Goal: Browse casually: Explore the website without a specific task or goal

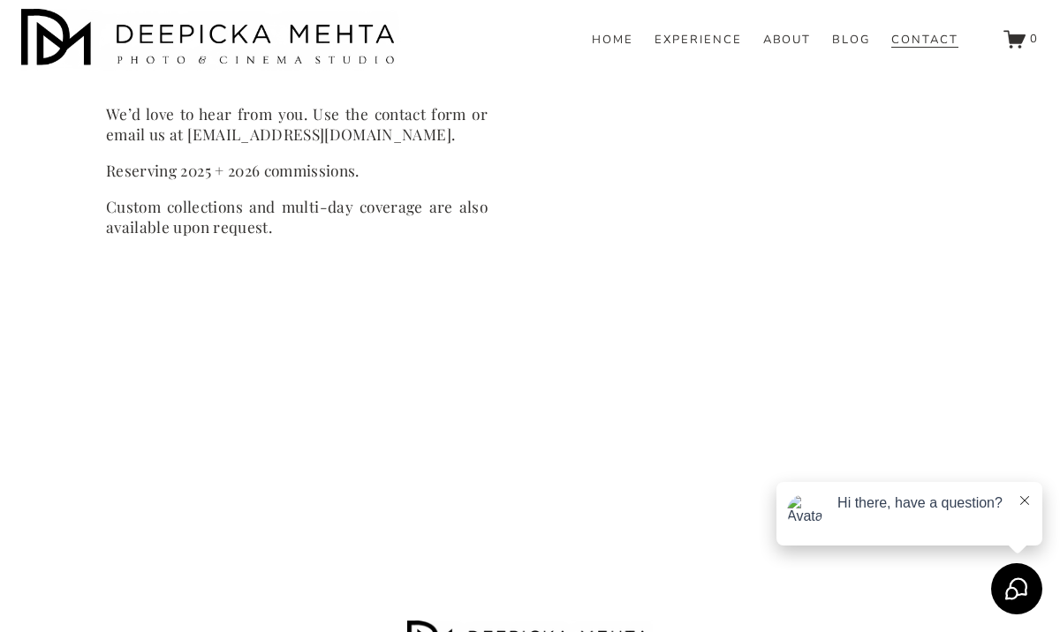
scroll to position [1059, 0]
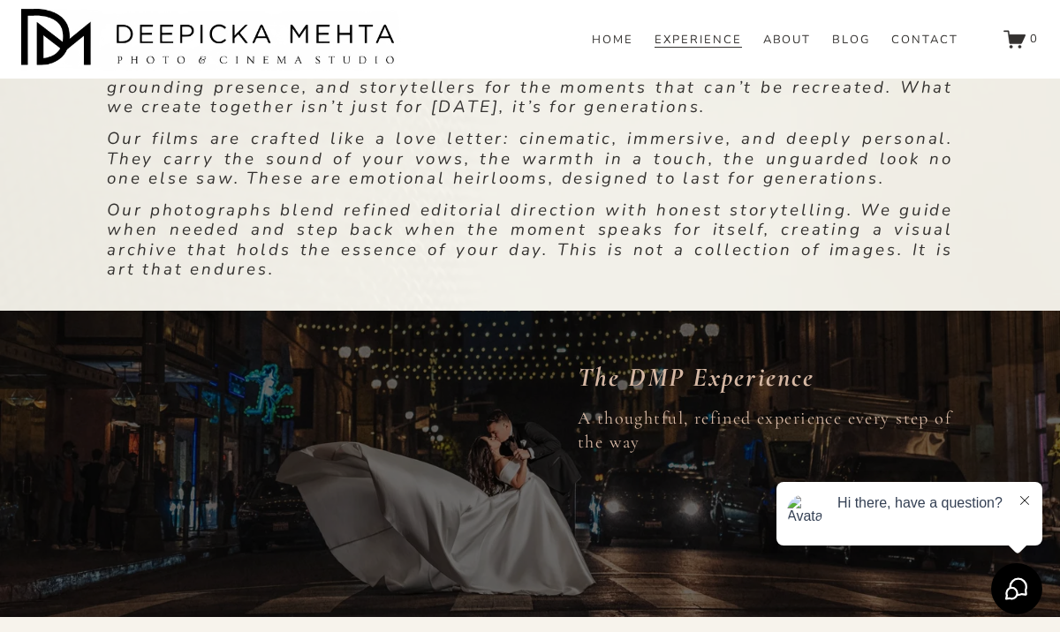
scroll to position [822, 0]
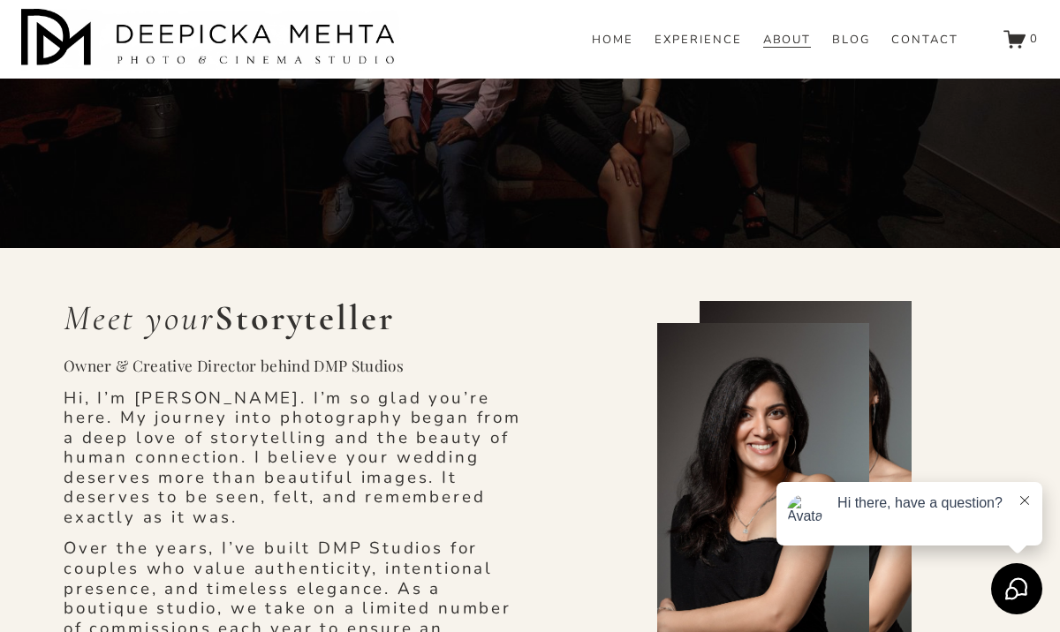
scroll to position [329, 0]
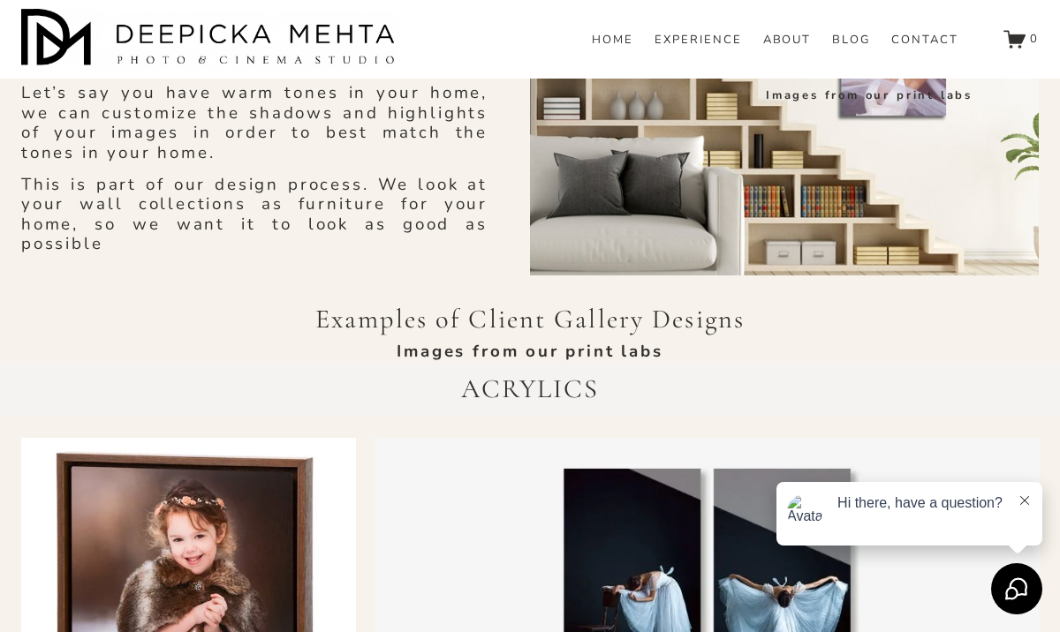
scroll to position [3090, 0]
